Goal: Task Accomplishment & Management: Manage account settings

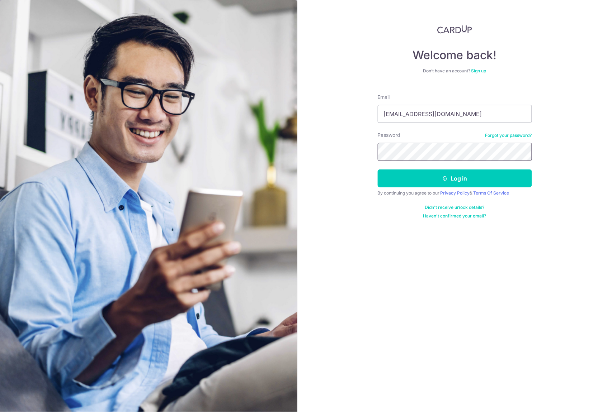
click at [378, 170] on button "Log in" at bounding box center [455, 179] width 154 height 18
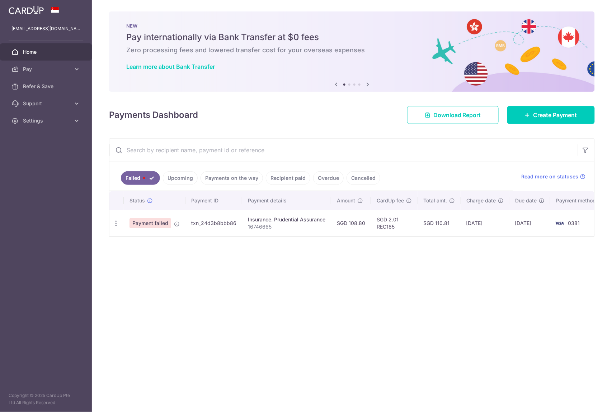
click at [134, 228] on span "Payment failed" at bounding box center [150, 223] width 42 height 10
click at [118, 223] on icon "button" at bounding box center [116, 224] width 8 height 8
click at [162, 224] on span "Payment failed" at bounding box center [150, 223] width 42 height 10
click at [141, 219] on td "Payment failed" at bounding box center [155, 223] width 62 height 26
click at [119, 224] on div "Update payment" at bounding box center [115, 223] width 13 height 13
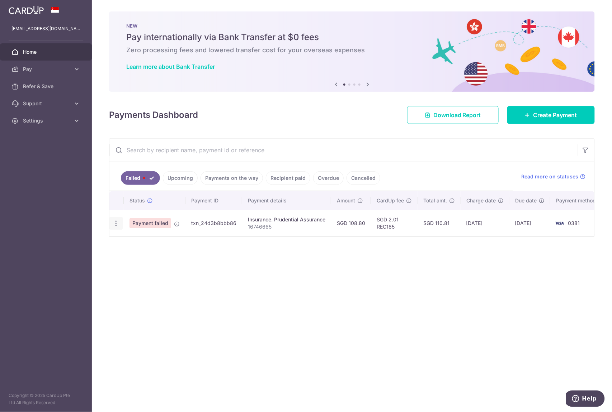
click at [118, 224] on icon "button" at bounding box center [116, 224] width 8 height 8
click at [122, 239] on link "Update payment" at bounding box center [147, 243] width 75 height 17
radio input "true"
type input "108.80"
type input "16746665"
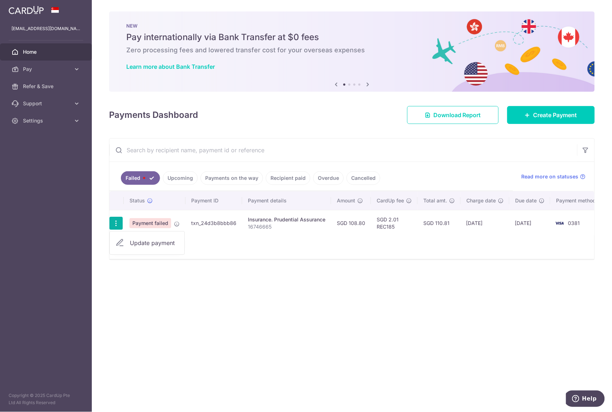
type input "REC185"
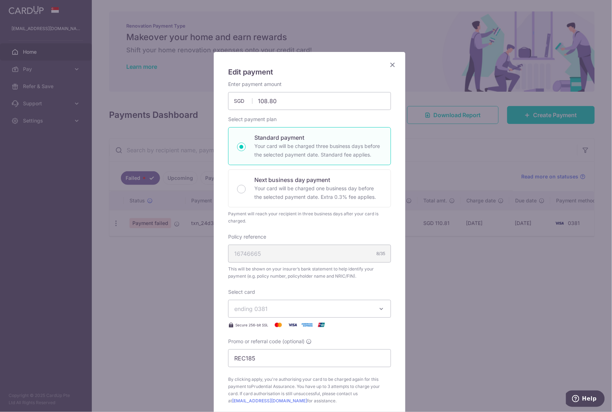
click at [391, 62] on icon "Close" at bounding box center [392, 64] width 9 height 9
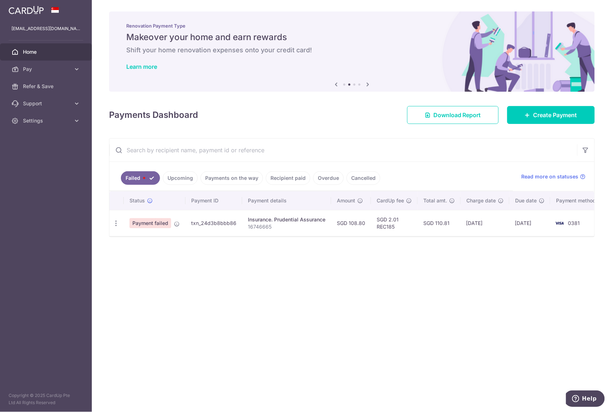
click at [182, 186] on ul "Failed Upcoming Payments on the way Recipient paid Overdue Cancelled" at bounding box center [310, 176] width 403 height 29
click at [185, 178] on link "Upcoming" at bounding box center [180, 178] width 35 height 14
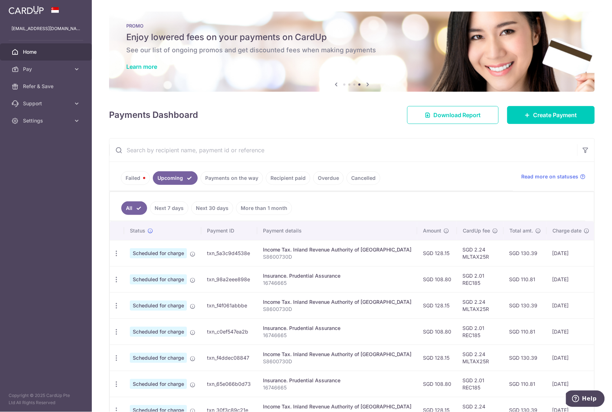
click at [140, 180] on link "Failed" at bounding box center [135, 178] width 29 height 14
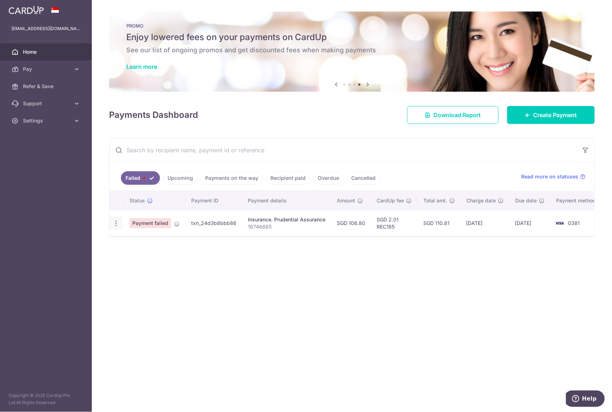
click at [115, 227] on icon "button" at bounding box center [116, 224] width 8 height 8
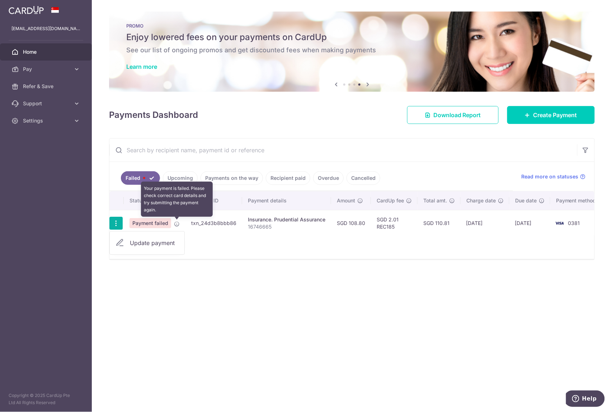
click at [177, 225] on icon at bounding box center [177, 224] width 6 height 6
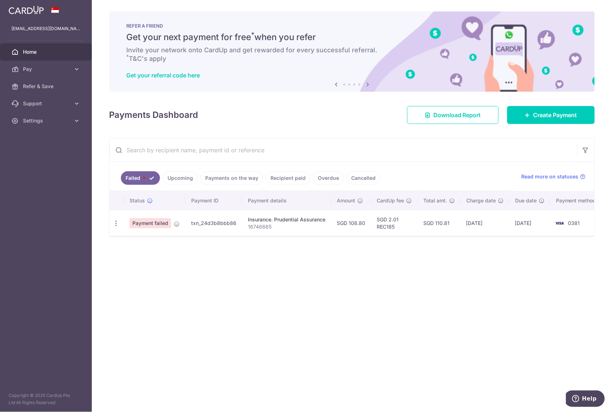
click at [179, 181] on link "Upcoming" at bounding box center [180, 178] width 35 height 14
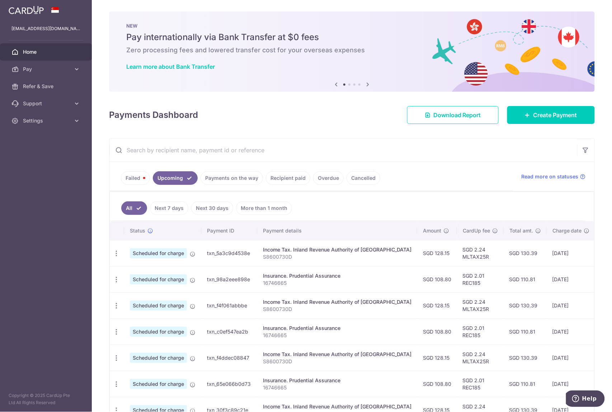
click at [141, 180] on link "Failed" at bounding box center [135, 178] width 29 height 14
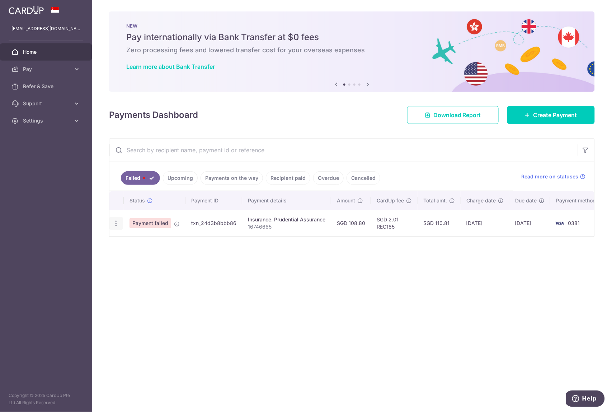
click at [116, 223] on icon "button" at bounding box center [116, 224] width 8 height 8
click at [137, 247] on span "Update payment" at bounding box center [154, 243] width 49 height 9
radio input "true"
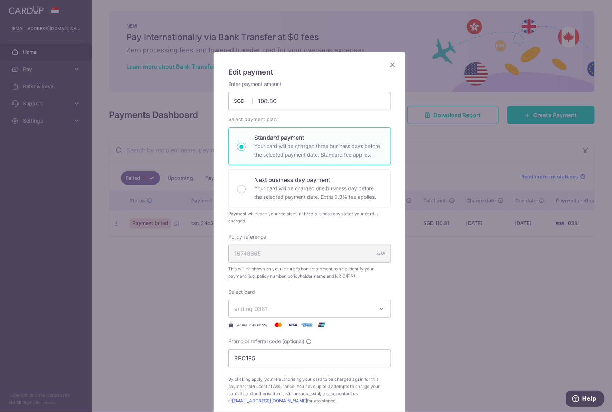
click at [264, 316] on button "ending 0381" at bounding box center [309, 309] width 163 height 18
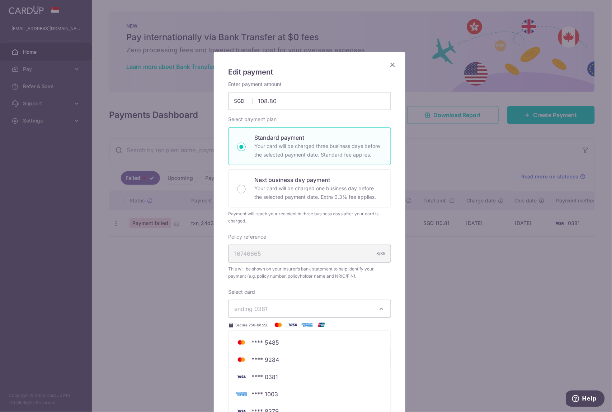
click at [484, 267] on div "Edit payment By clicking apply, you will make changes to all payments to Pruden…" at bounding box center [306, 206] width 612 height 412
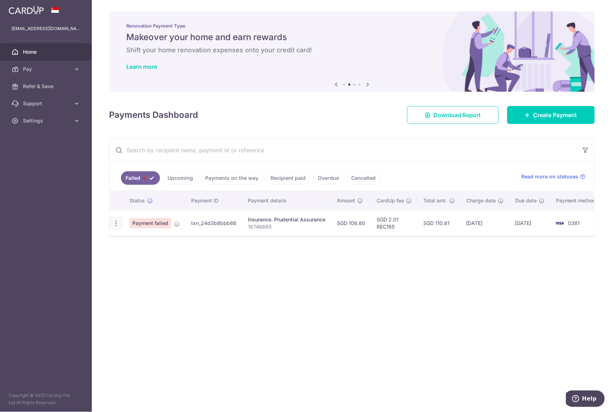
click at [118, 227] on icon "button" at bounding box center [116, 224] width 8 height 8
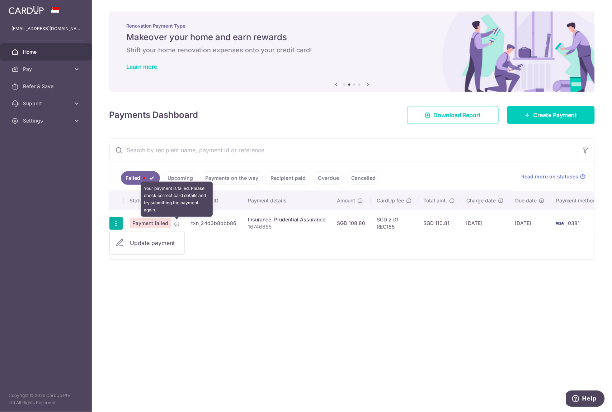
click at [177, 222] on span at bounding box center [177, 223] width 6 height 6
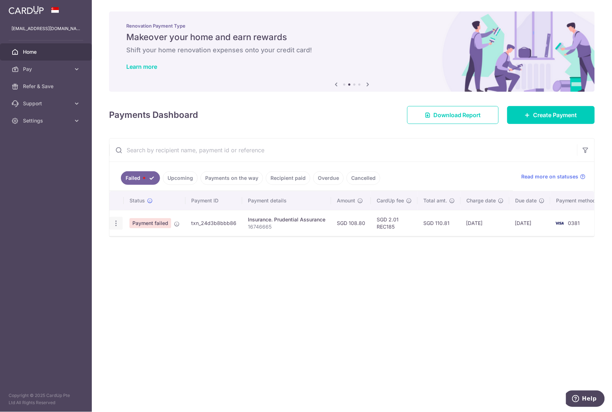
click at [114, 227] on icon "button" at bounding box center [116, 224] width 8 height 8
click at [27, 121] on span "Settings" at bounding box center [46, 120] width 47 height 7
click at [51, 155] on span "Logout" at bounding box center [46, 155] width 47 height 7
